Goal: Navigation & Orientation: Find specific page/section

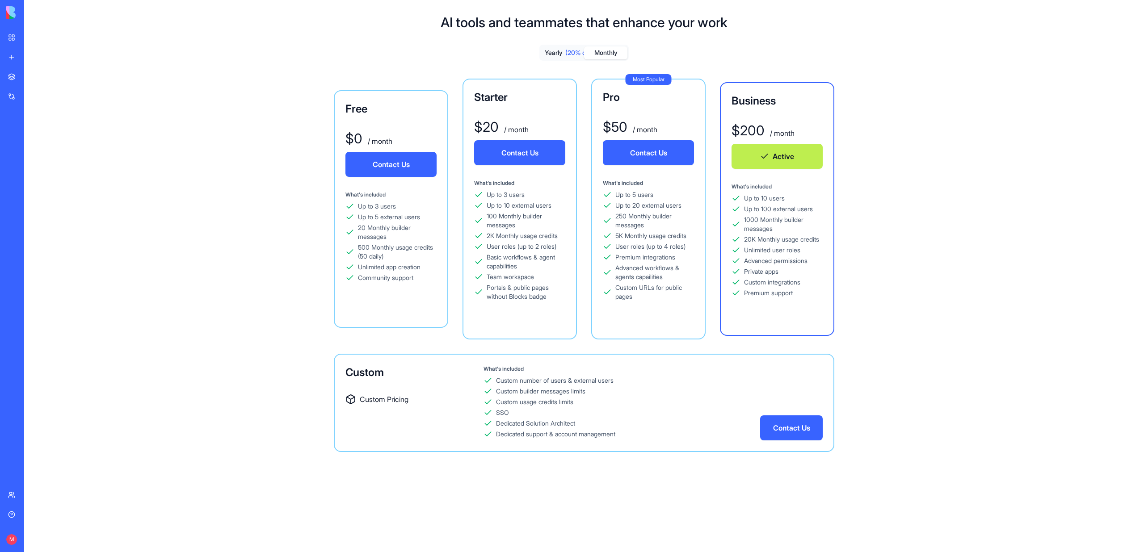
scroll to position [24, 0]
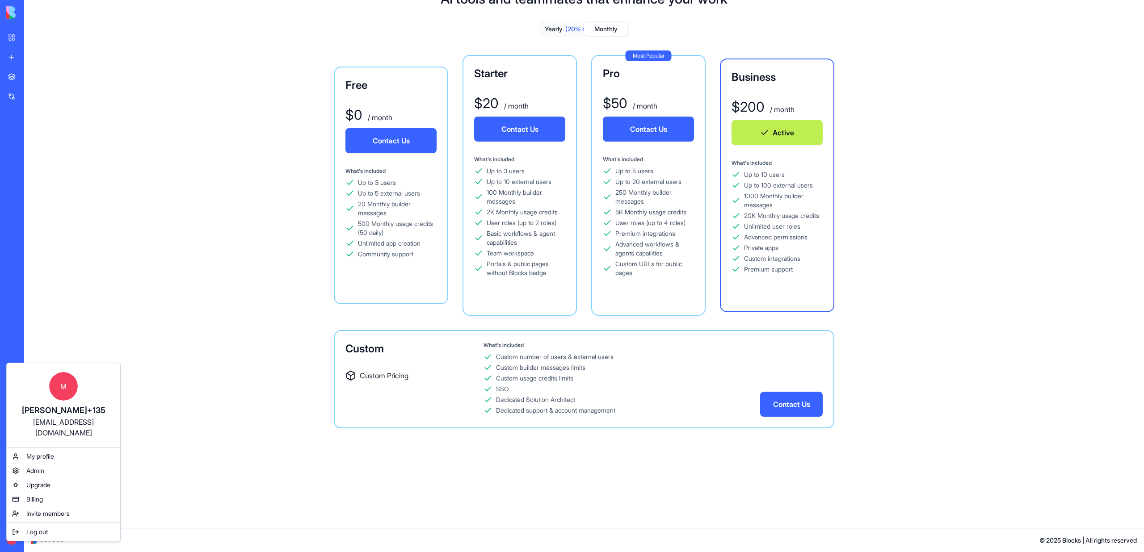
click at [16, 52] on html "BETA My workspace New app Marketplace Integrations Recent ניהול יולדות ואחיות מ…" at bounding box center [572, 276] width 1144 height 552
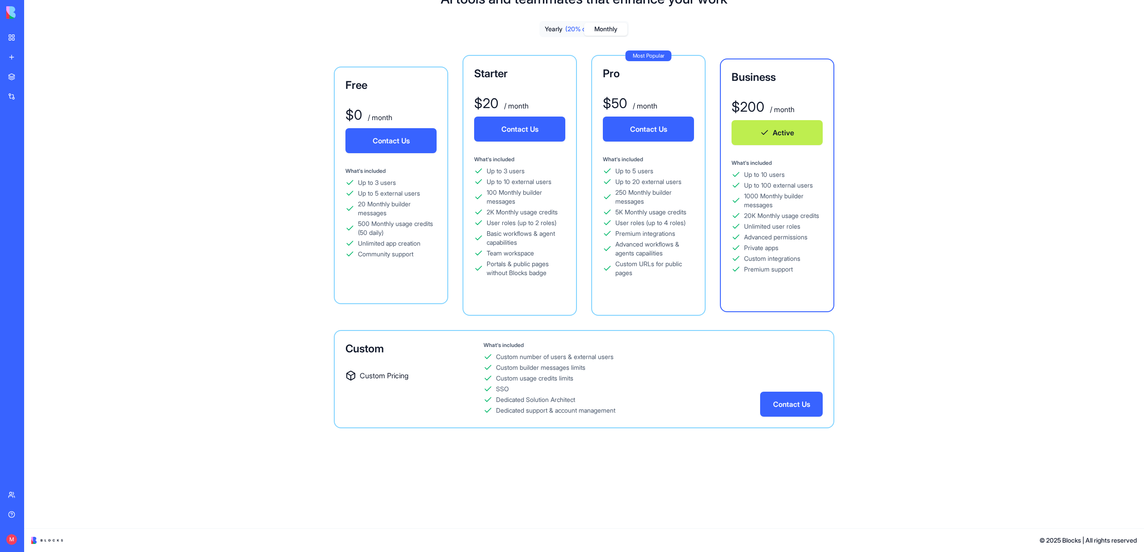
click at [16, 52] on link "New app" at bounding box center [21, 57] width 36 height 18
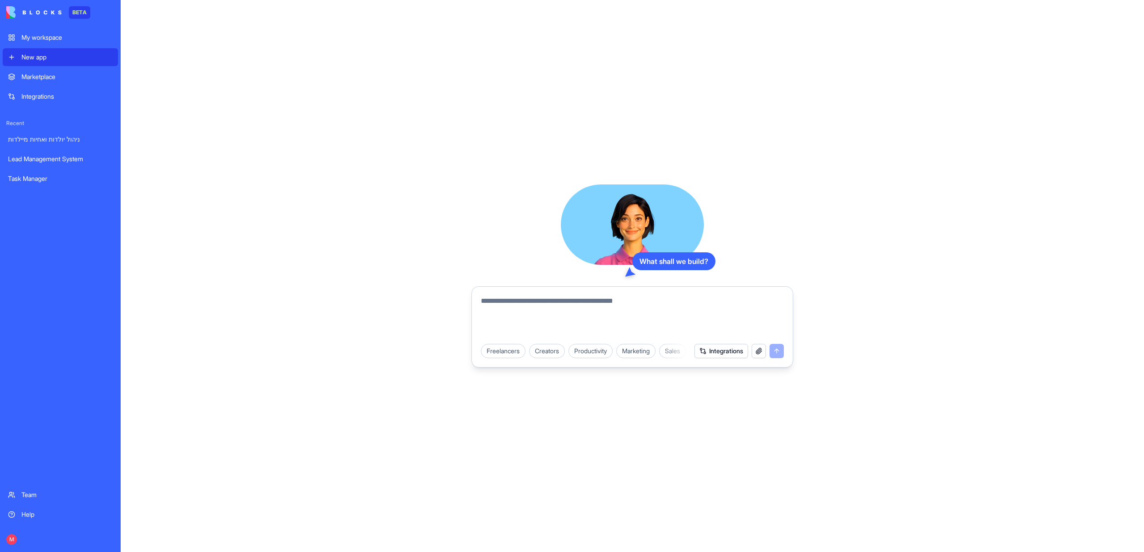
click at [42, 184] on link "Task Manager" at bounding box center [60, 179] width 115 height 18
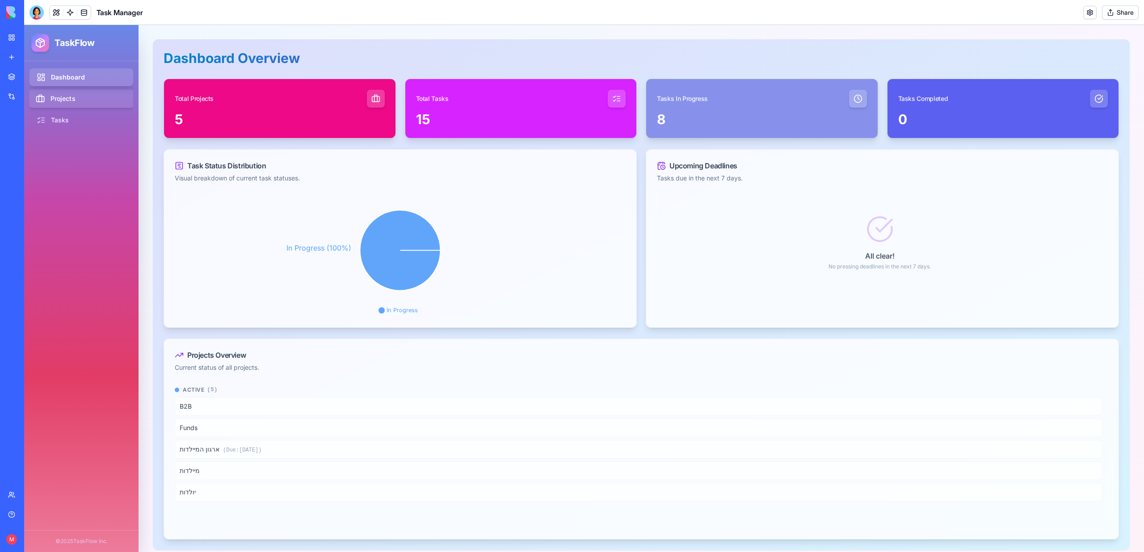
click at [70, 99] on link "Projects" at bounding box center [82, 99] width 106 height 18
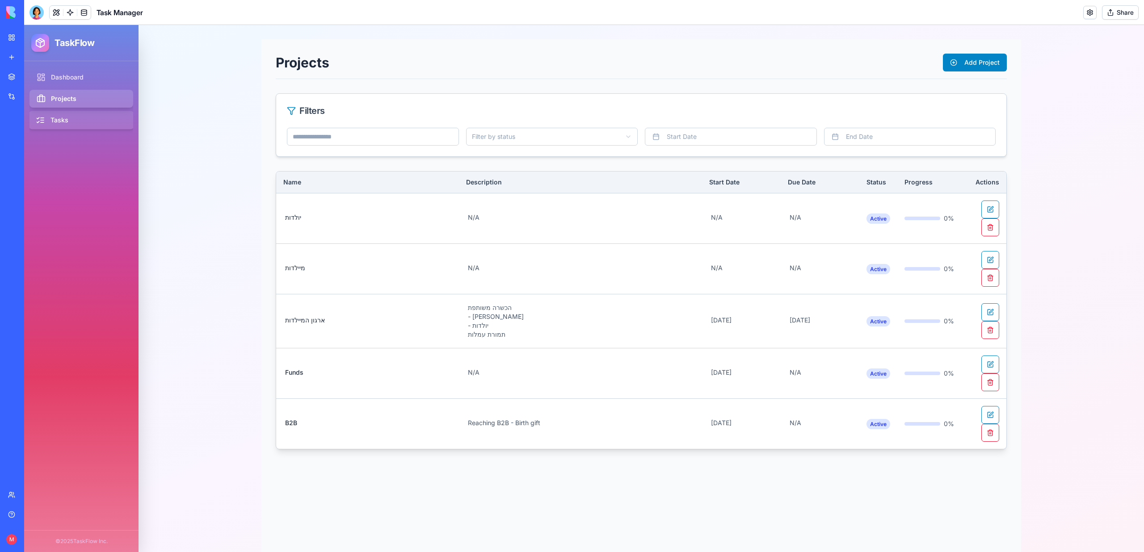
click at [56, 126] on link "Tasks" at bounding box center [82, 120] width 106 height 18
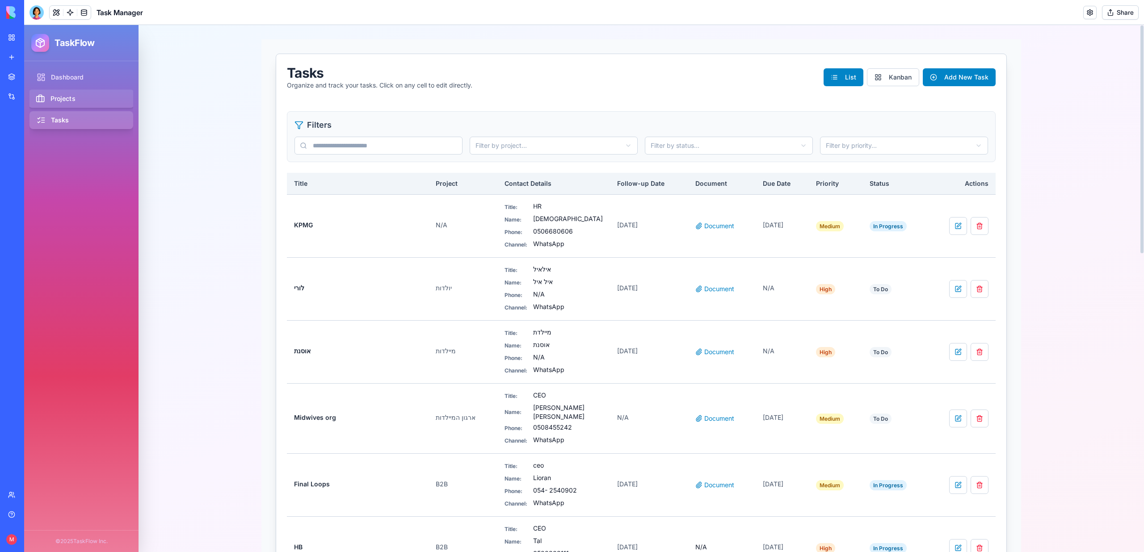
click at [66, 96] on link "Projects" at bounding box center [82, 99] width 106 height 18
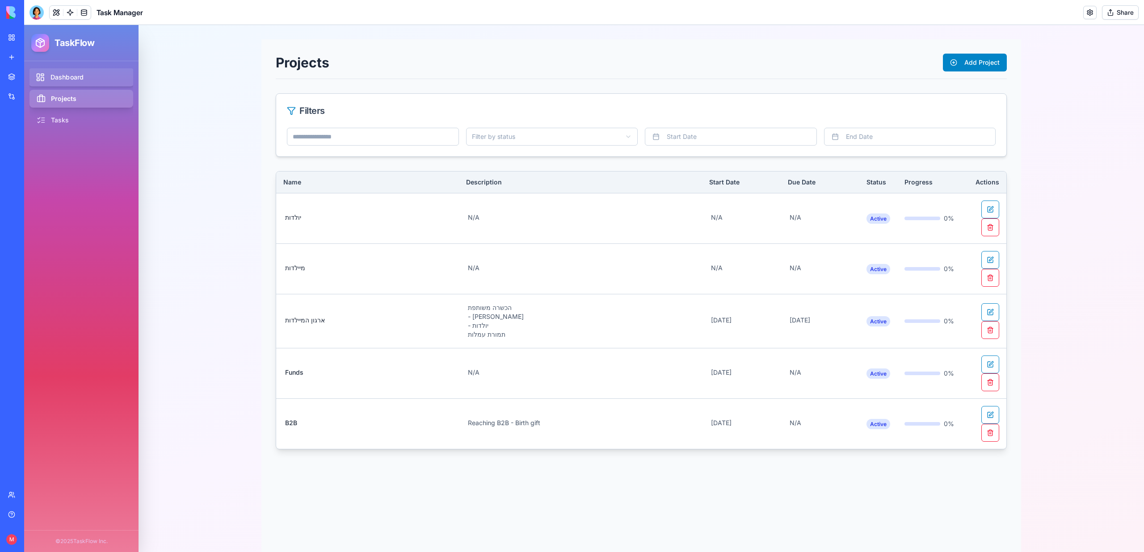
click at [49, 85] on link "Dashboard" at bounding box center [82, 77] width 106 height 18
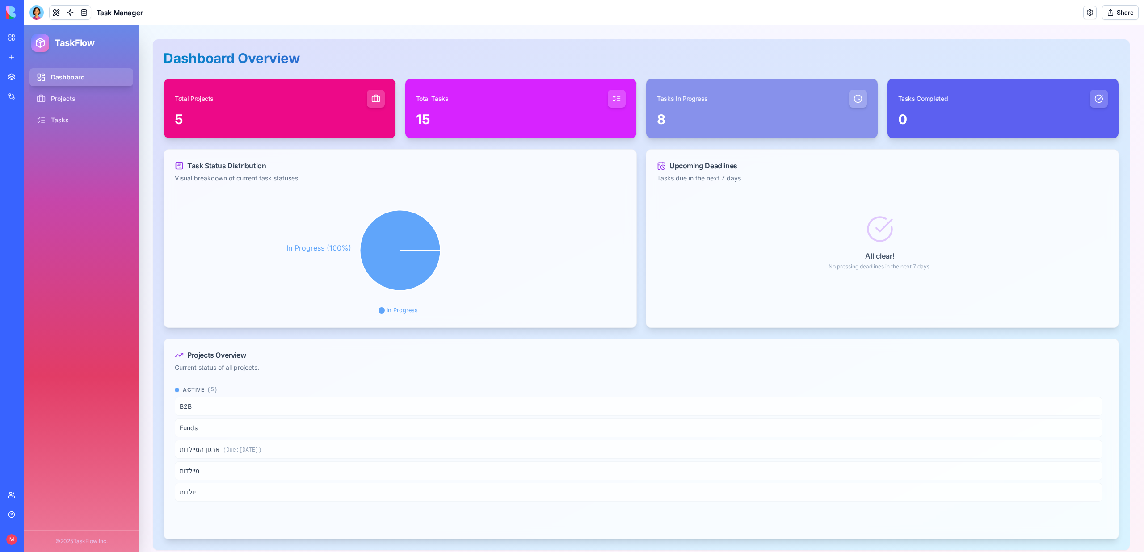
click at [14, 35] on link "My workspace" at bounding box center [21, 38] width 36 height 18
